Goal: Information Seeking & Learning: Check status

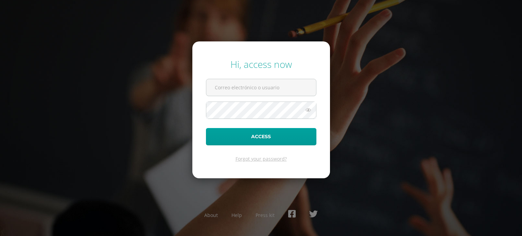
type input "2025948@colegiobelga.edu.gt"
click at [311, 111] on icon at bounding box center [308, 110] width 9 height 8
click at [311, 111] on icon at bounding box center [308, 110] width 10 height 8
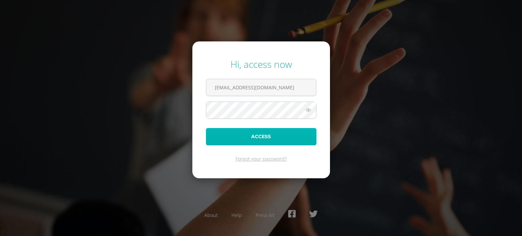
click at [263, 134] on button "Access" at bounding box center [261, 136] width 110 height 17
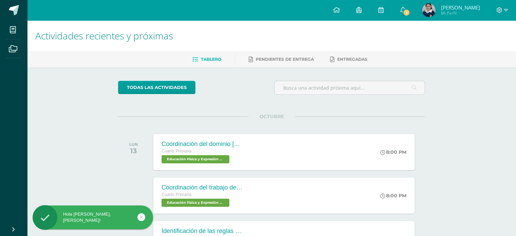
click at [414, 11] on div at bounding box center [414, 10] width 0 height 12
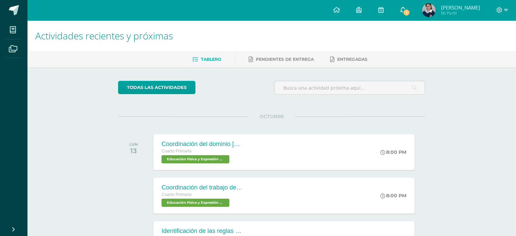
click at [410, 2] on link "1" at bounding box center [403, 10] width 22 height 20
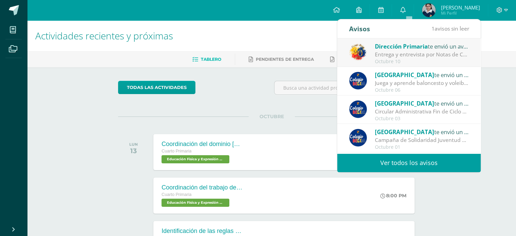
click at [388, 159] on link "Ver todos los avisos" at bounding box center [410, 162] width 144 height 19
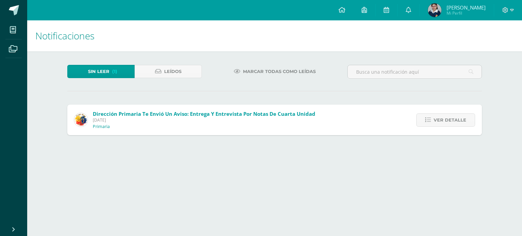
click at [198, 118] on span "[DATE]" at bounding box center [204, 120] width 222 height 6
click at [174, 118] on span "[DATE]" at bounding box center [204, 120] width 222 height 6
click at [433, 121] on link "Ver detalle" at bounding box center [445, 119] width 59 height 13
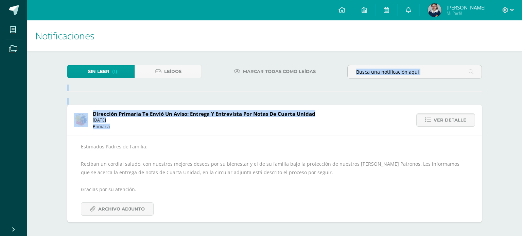
drag, startPoint x: 520, startPoint y: 84, endPoint x: 502, endPoint y: 126, distance: 46.1
click at [502, 126] on div "Notificaciones Sin leer (1) Leídos Marcar todas como leídas Dirección Primaria …" at bounding box center [274, 128] width 494 height 216
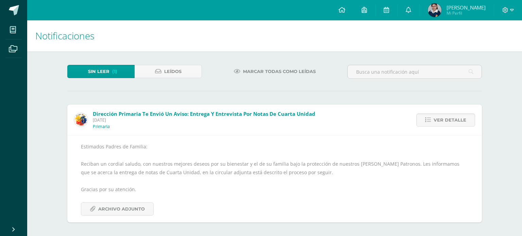
click at [178, 192] on div "Estimados Padres de Familia: Reciban un cordial saludo, con nuestros mejores de…" at bounding box center [274, 178] width 387 height 73
click at [128, 205] on span "Archivo Adjunto" at bounding box center [121, 209] width 47 height 13
click at [159, 75] on link "Leídos" at bounding box center [167, 71] width 67 height 13
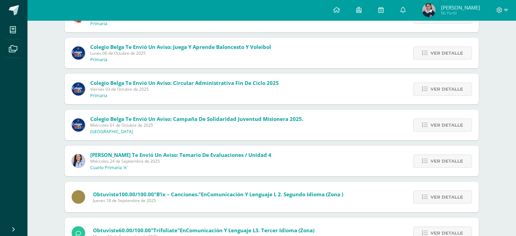
scroll to position [105, 0]
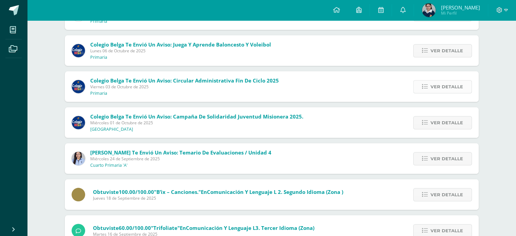
click at [435, 89] on span "Ver detalle" at bounding box center [447, 86] width 33 height 13
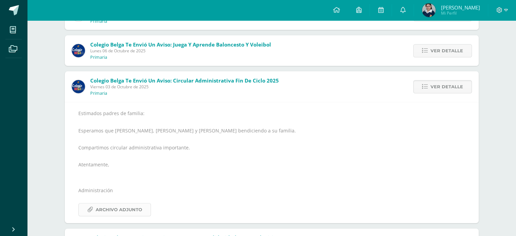
click at [118, 205] on span "Archivo Adjunto" at bounding box center [119, 209] width 47 height 13
click at [406, 12] on link at bounding box center [403, 10] width 22 height 20
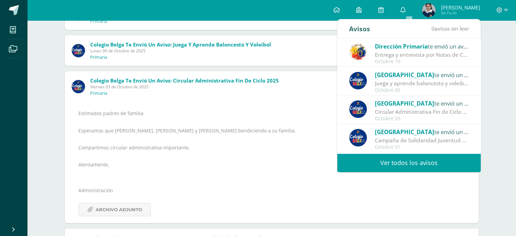
click at [448, 9] on span "[PERSON_NAME]" at bounding box center [460, 7] width 39 height 7
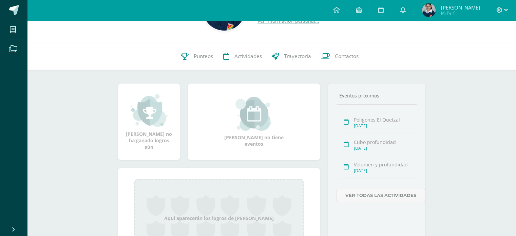
scroll to position [39, 0]
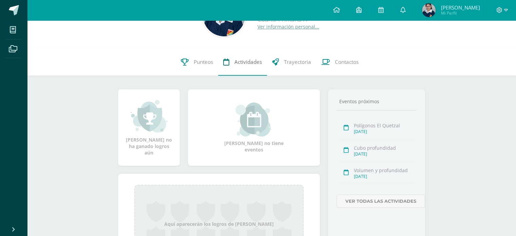
click at [225, 63] on icon at bounding box center [226, 61] width 6 height 7
click at [191, 64] on link "Punteos" at bounding box center [197, 62] width 42 height 27
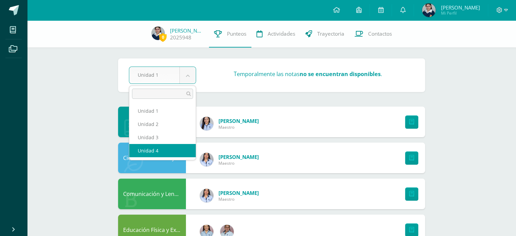
select select "Unidad 4"
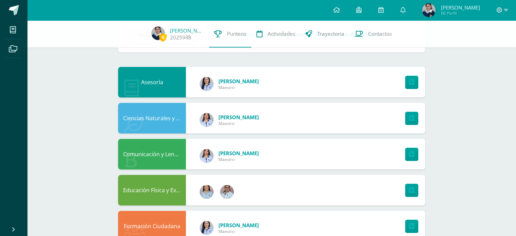
scroll to position [12, 0]
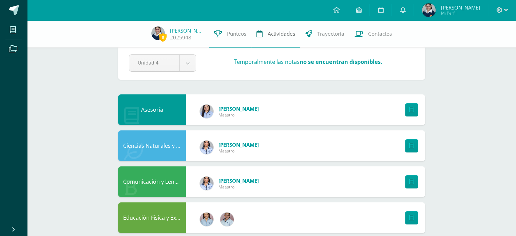
click at [263, 30] on link "Actividades" at bounding box center [276, 33] width 49 height 27
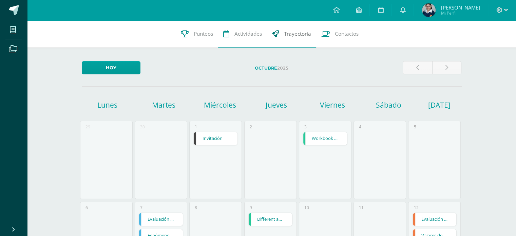
click at [296, 30] on link "Trayectoria" at bounding box center [291, 33] width 49 height 27
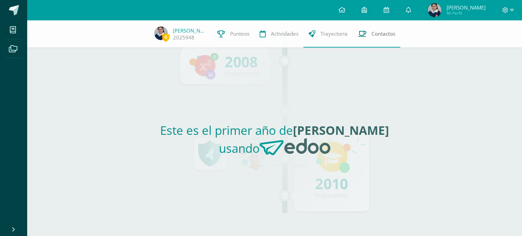
click at [369, 27] on link "Contactos" at bounding box center [376, 33] width 48 height 27
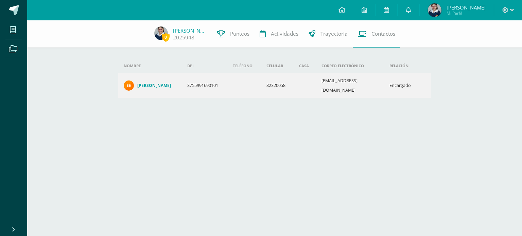
click at [260, 83] on td at bounding box center [243, 85] width 33 height 24
click at [165, 83] on h4 "[PERSON_NAME]" at bounding box center [154, 85] width 34 height 5
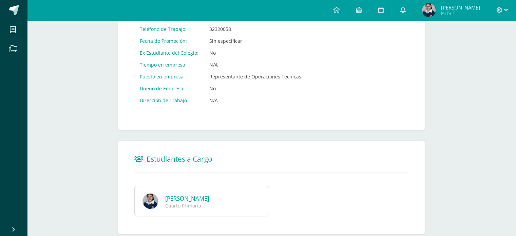
scroll to position [360, 0]
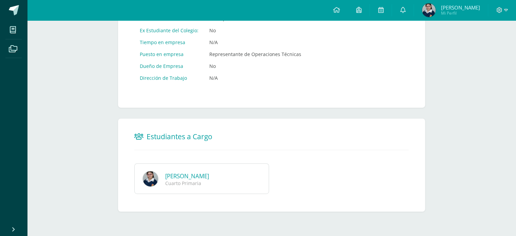
click at [207, 176] on link "Samira Aitana González Barrera" at bounding box center [187, 176] width 44 height 8
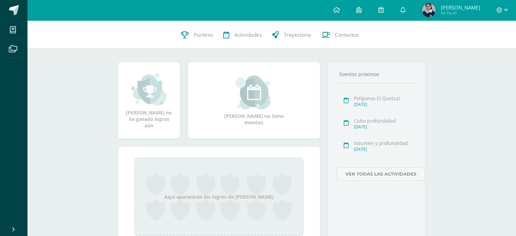
scroll to position [65, 0]
click at [361, 173] on link "Ver todas las actividades" at bounding box center [381, 174] width 89 height 13
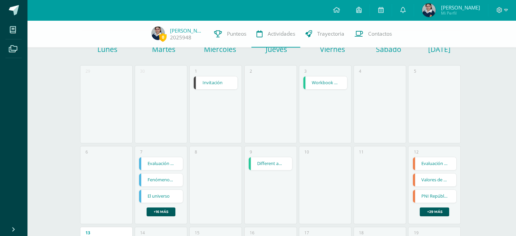
scroll to position [48, 0]
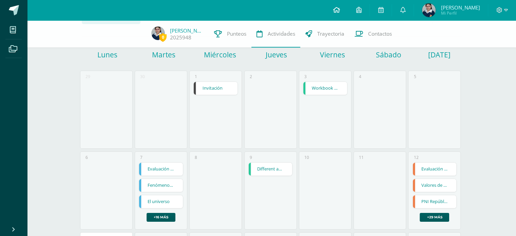
click at [340, 15] on link at bounding box center [336, 10] width 23 height 20
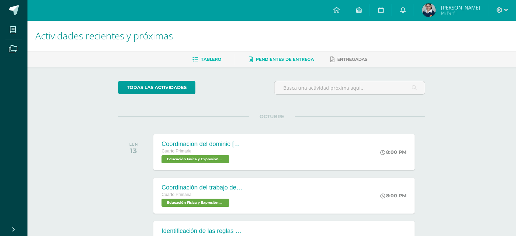
click at [287, 59] on span "Pendientes de entrega" at bounding box center [285, 59] width 58 height 5
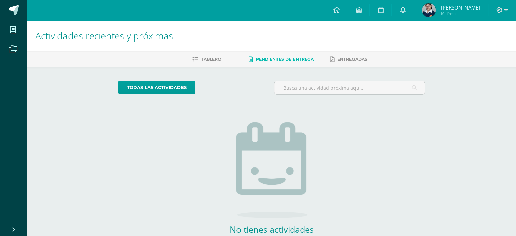
click at [340, 56] on link "Entregadas" at bounding box center [348, 59] width 37 height 11
click at [201, 63] on link "Tablero" at bounding box center [207, 59] width 29 height 11
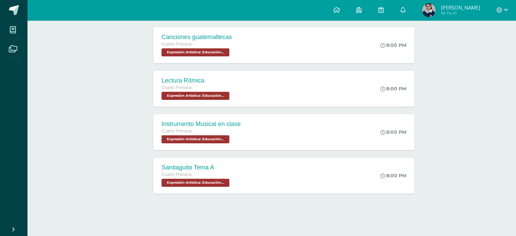
scroll to position [451, 0]
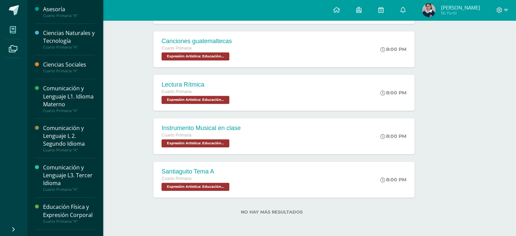
click at [7, 34] on span at bounding box center [12, 29] width 15 height 15
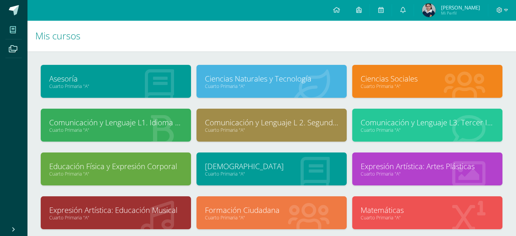
scroll to position [35, 0]
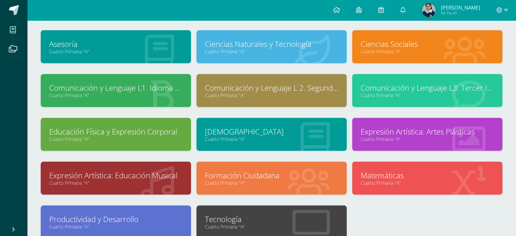
click at [459, 15] on span "Mi Perfil" at bounding box center [460, 13] width 39 height 6
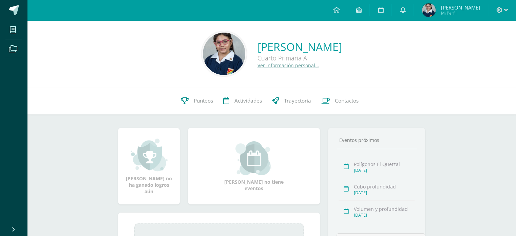
scroll to position [31, 0]
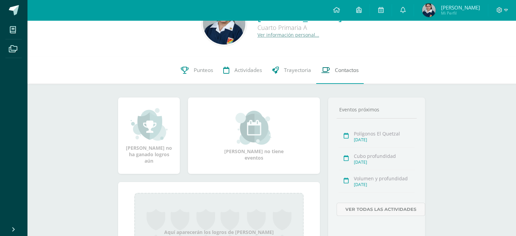
click at [357, 79] on link "Contactos" at bounding box center [340, 70] width 48 height 27
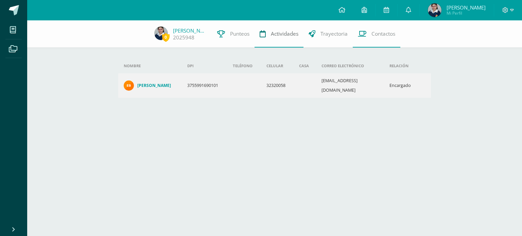
click at [285, 32] on span "Actividades" at bounding box center [285, 33] width 28 height 7
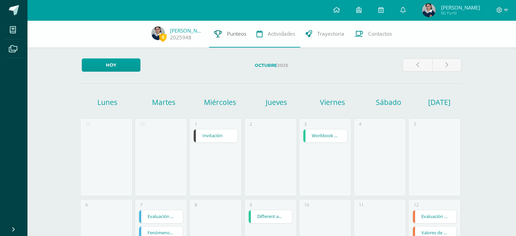
click at [232, 38] on link "Punteos" at bounding box center [230, 33] width 42 height 27
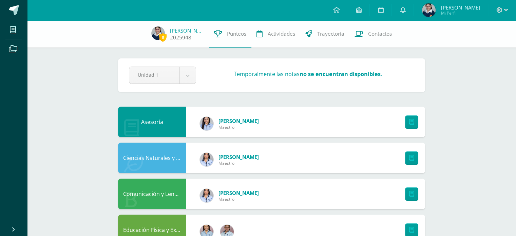
click at [183, 34] on link "2025948" at bounding box center [180, 37] width 21 height 7
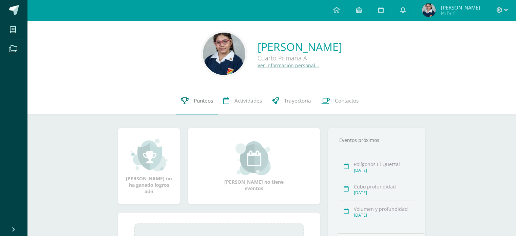
click at [207, 93] on link "Punteos" at bounding box center [197, 100] width 42 height 27
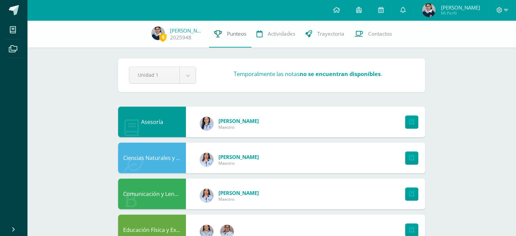
click at [228, 32] on span "Punteos" at bounding box center [236, 33] width 19 height 7
drag, startPoint x: 166, startPoint y: 35, endPoint x: 187, endPoint y: 31, distance: 21.8
click at [187, 31] on span "0 Samira González 2025948" at bounding box center [177, 33] width 63 height 15
click at [187, 31] on link "Samira González" at bounding box center [187, 30] width 34 height 7
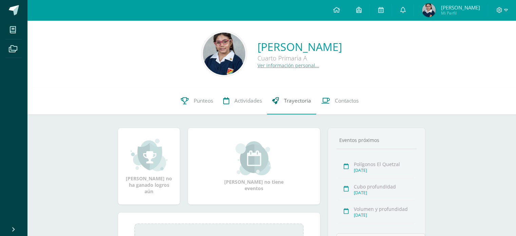
click at [296, 109] on link "Trayectoria" at bounding box center [291, 100] width 49 height 27
click at [337, 104] on span "Contactos" at bounding box center [347, 100] width 24 height 7
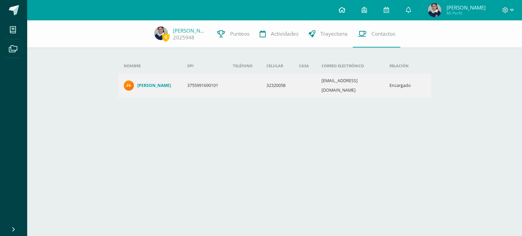
click at [345, 14] on span at bounding box center [341, 9] width 7 height 7
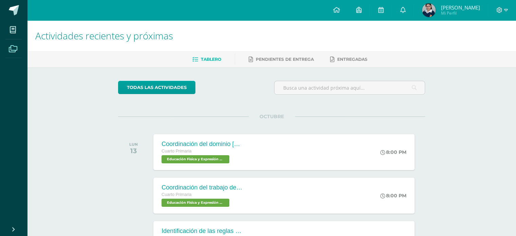
click at [11, 46] on icon at bounding box center [13, 49] width 8 height 7
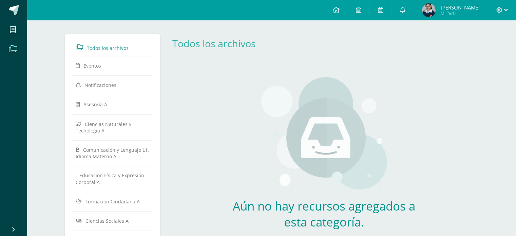
click at [13, 47] on icon at bounding box center [13, 49] width 8 height 7
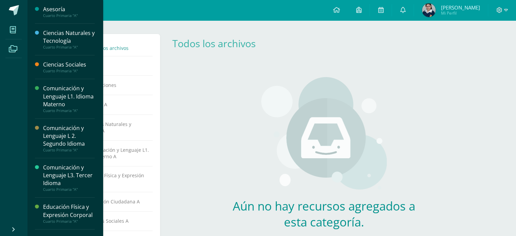
click at [5, 27] on span at bounding box center [12, 29] width 15 height 15
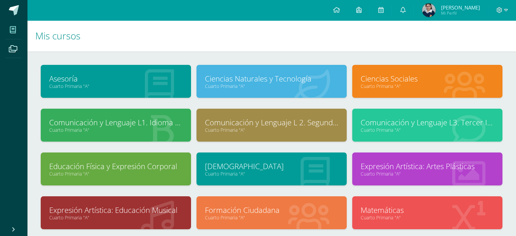
click at [49, 8] on body "Mis cursos Archivos Cerrar panel Asesoría Cuarto Primaria "A" Ciencias Naturale…" at bounding box center [258, 164] width 516 height 329
click at [62, 16] on body "Mis cursos Archivos Cerrar panel Asesoría Cuarto Primaria "A" Ciencias Naturale…" at bounding box center [258, 164] width 516 height 329
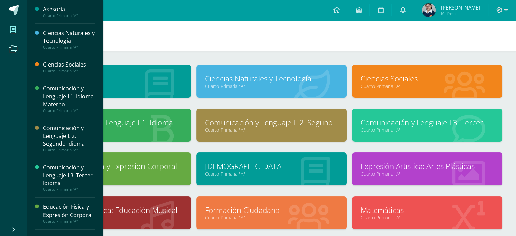
click at [274, 35] on h1 "Mis cursos" at bounding box center [271, 35] width 473 height 31
click at [362, 8] on icon at bounding box center [358, 10] width 5 height 6
click at [387, 15] on link at bounding box center [381, 10] width 22 height 20
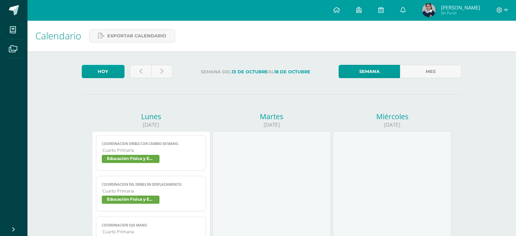
click at [332, 28] on div "Calendario Exportar calendario" at bounding box center [271, 35] width 489 height 31
drag, startPoint x: 515, startPoint y: 34, endPoint x: 515, endPoint y: 66, distance: 32.3
click at [417, 71] on link "Mes" at bounding box center [430, 71] width 61 height 13
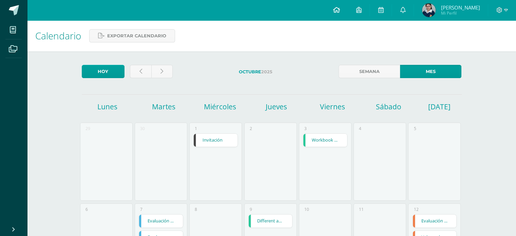
click at [337, 11] on link at bounding box center [336, 10] width 23 height 20
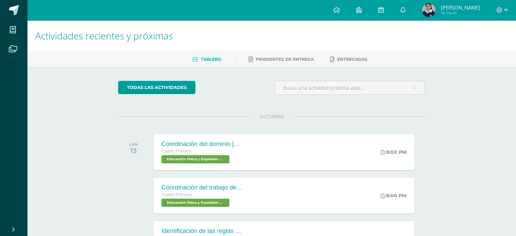
click at [451, 13] on span "Mi Perfil" at bounding box center [460, 13] width 39 height 6
click at [500, 13] on span at bounding box center [503, 9] width 12 height 7
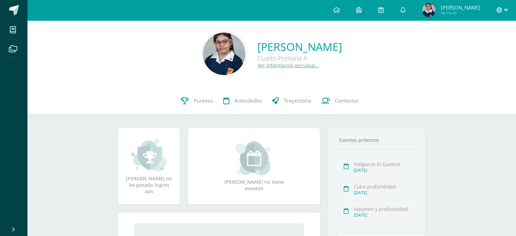
click at [504, 9] on span at bounding box center [503, 9] width 12 height 7
click at [480, 36] on span "Configuración" at bounding box center [485, 36] width 32 height 6
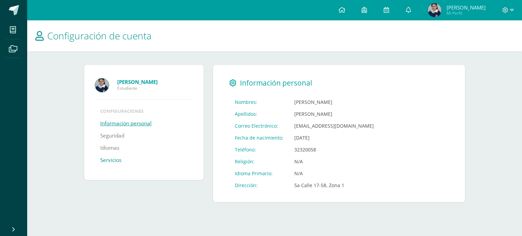
click at [108, 158] on link "Servicios" at bounding box center [110, 160] width 21 height 12
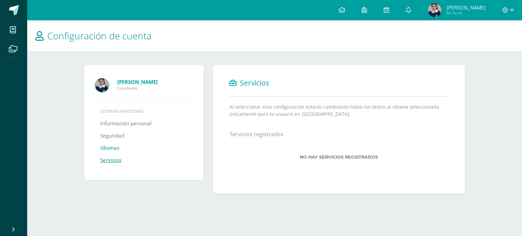
click at [109, 148] on link "Idiomas" at bounding box center [109, 148] width 19 height 12
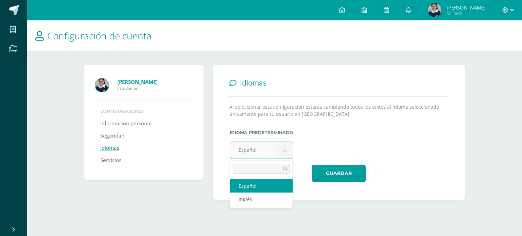
click at [289, 150] on body "Mis cursos Archivos Cerrar panel Asesoría Cuarto Primaria "A" Ciencias Naturale…" at bounding box center [261, 106] width 522 height 213
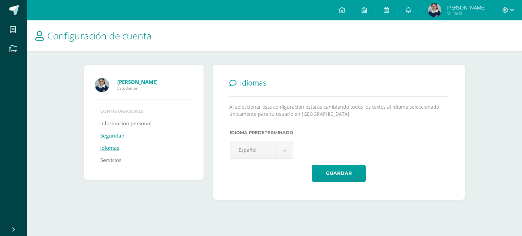
click at [113, 140] on body "Mis cursos Archivos Cerrar panel Asesoría Cuarto Primaria "A" Ciencias Naturale…" at bounding box center [261, 106] width 522 height 213
click at [114, 134] on link "Seguridad" at bounding box center [112, 136] width 24 height 12
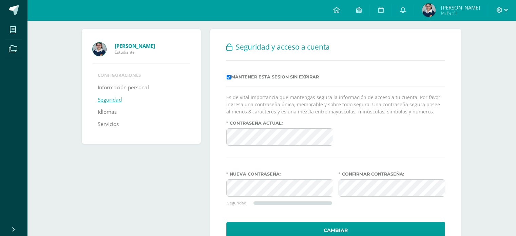
scroll to position [16, 0]
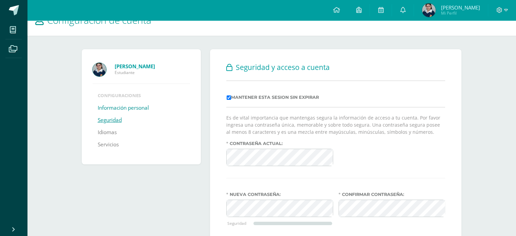
click at [128, 108] on link "Información personal" at bounding box center [123, 108] width 51 height 12
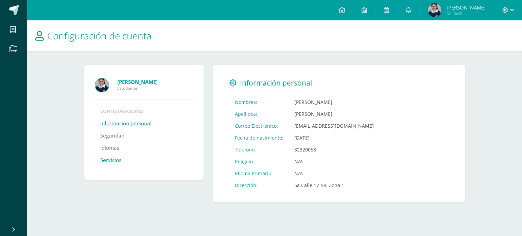
click at [110, 159] on link "Servicios" at bounding box center [110, 160] width 21 height 12
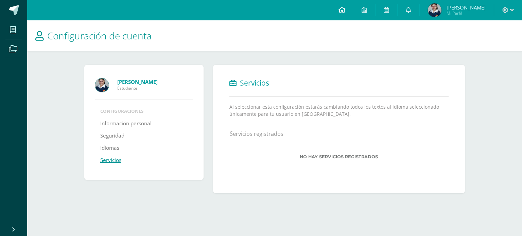
click at [345, 12] on icon at bounding box center [341, 10] width 7 height 6
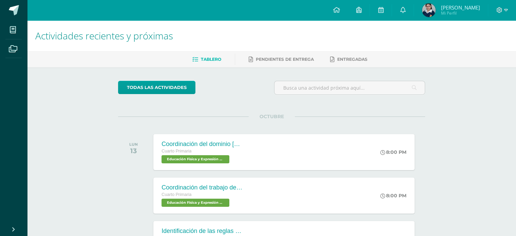
click at [414, 11] on link at bounding box center [403, 10] width 22 height 20
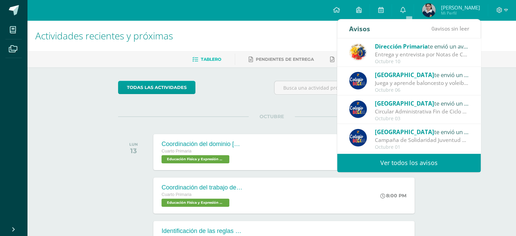
click at [388, 160] on link "Ver todos los avisos" at bounding box center [410, 162] width 144 height 19
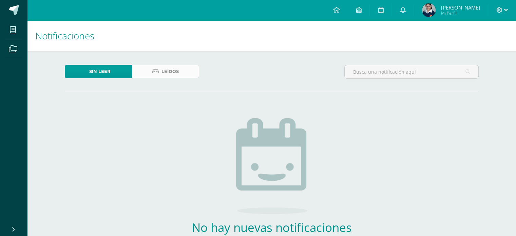
click at [155, 67] on link "Leídos" at bounding box center [165, 71] width 67 height 13
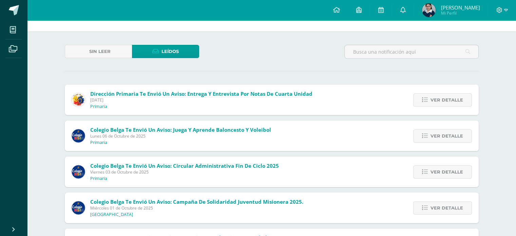
scroll to position [29, 0]
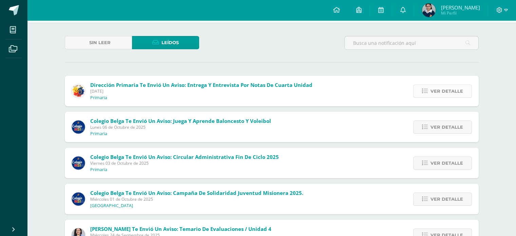
click at [423, 89] on icon at bounding box center [425, 91] width 6 height 6
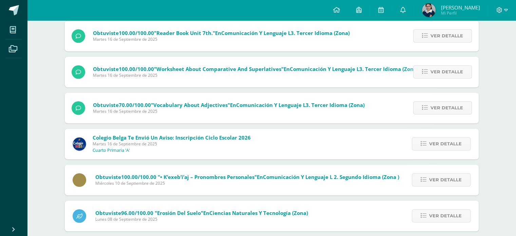
scroll to position [420, 0]
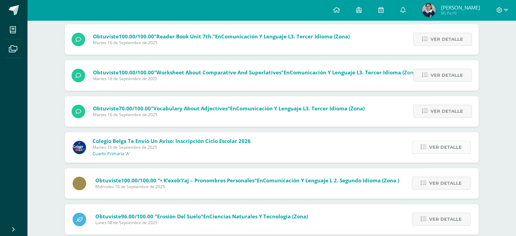
click at [427, 149] on icon at bounding box center [424, 147] width 6 height 6
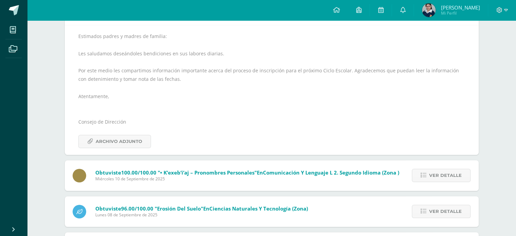
scroll to position [473, 0]
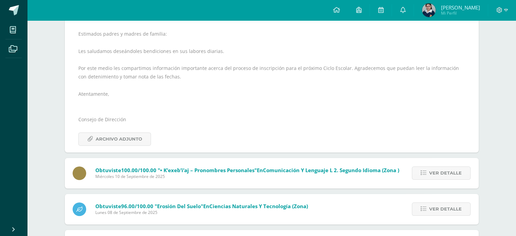
click at [124, 146] on div "Estimados padres y madres de familia: Les saludamos deseándoles bendiciones en …" at bounding box center [272, 87] width 414 height 130
click at [116, 140] on span "Archivo Adjunto" at bounding box center [119, 139] width 47 height 13
click at [47, 109] on div "Notificaciones Sin leer Leídos Dirección Primaria te envió un aviso: Entrega y …" at bounding box center [271, 25] width 489 height 954
